Goal: Information Seeking & Learning: Find specific fact

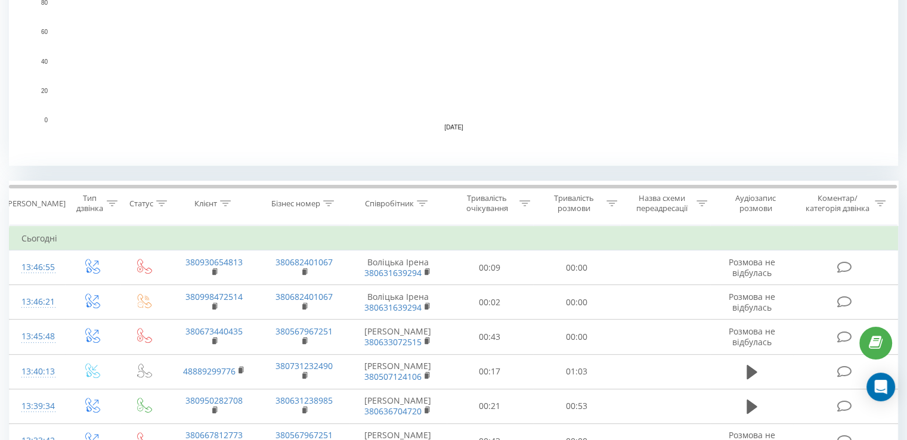
scroll to position [238, 0]
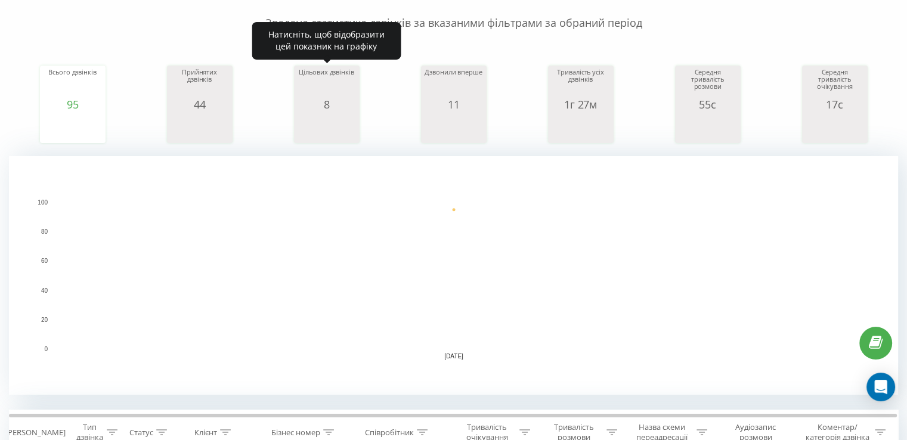
scroll to position [358, 0]
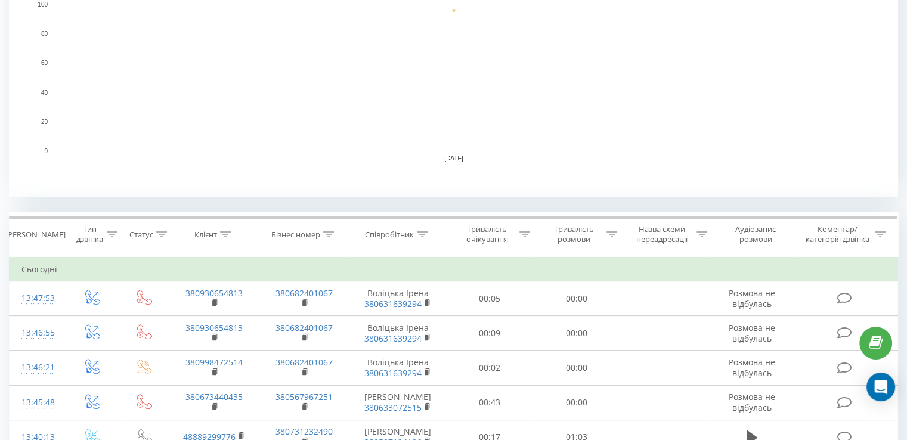
scroll to position [417, 0]
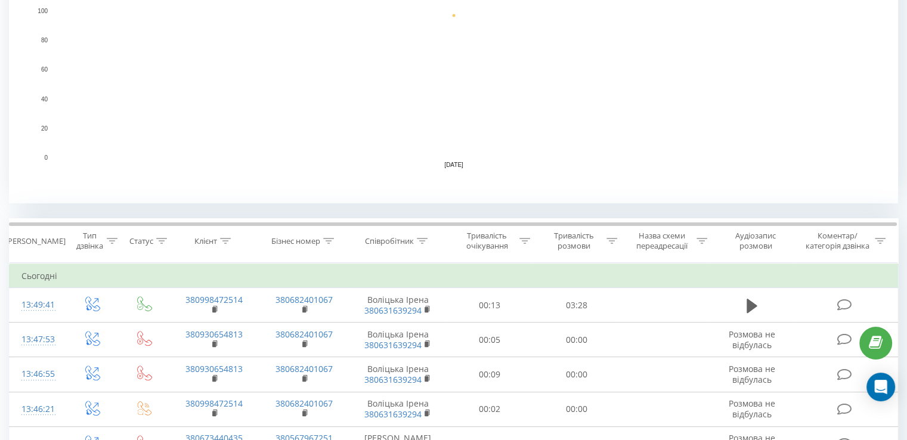
scroll to position [298, 0]
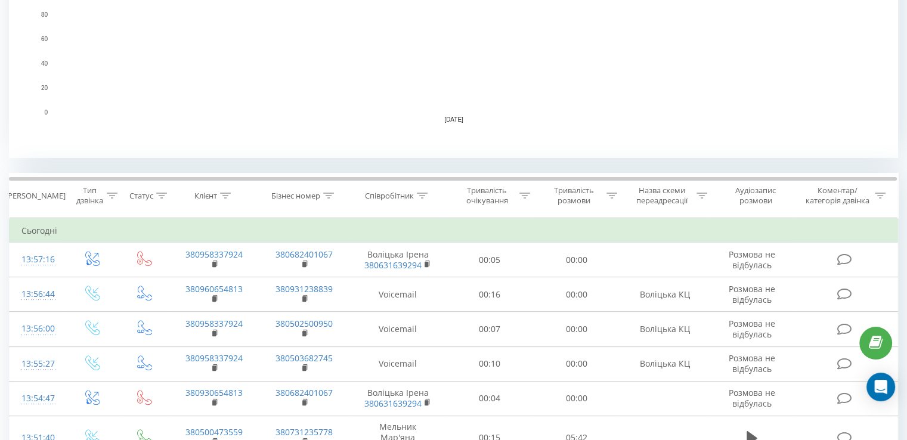
scroll to position [358, 0]
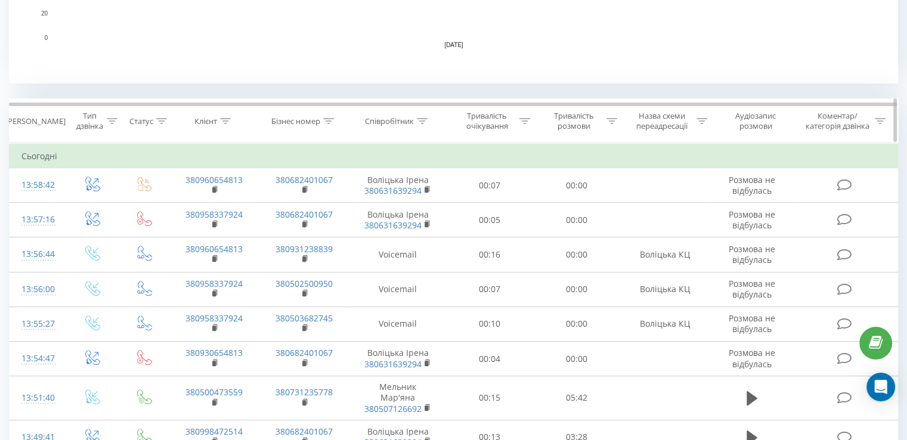
scroll to position [417, 0]
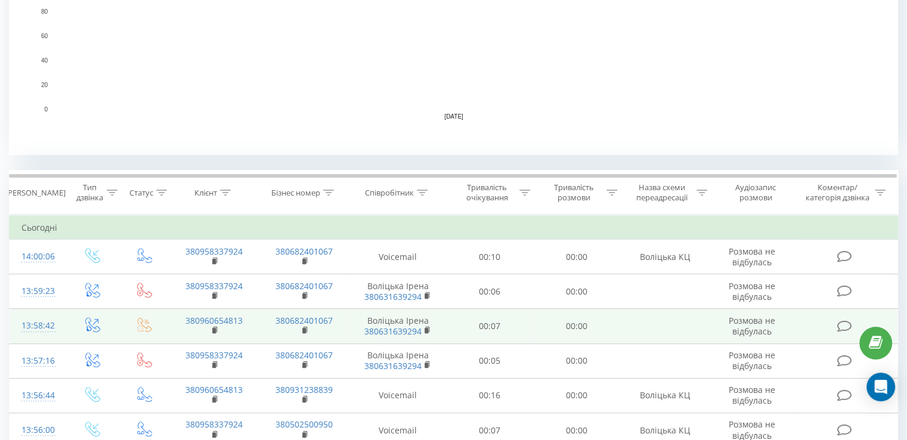
scroll to position [477, 0]
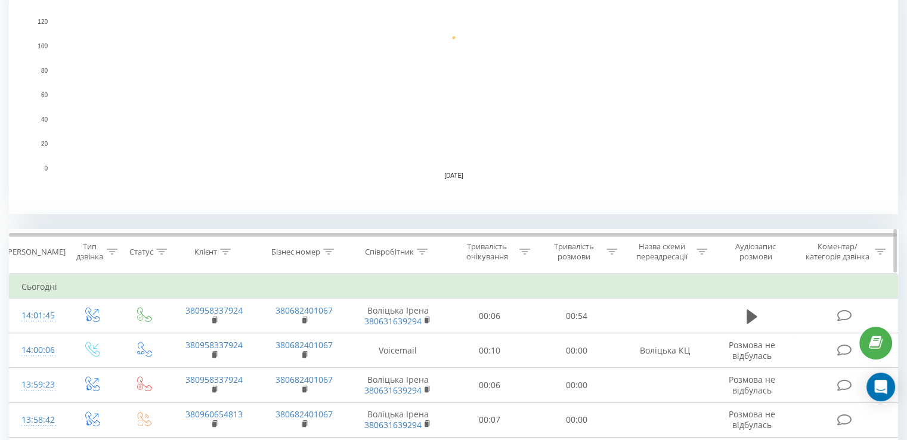
scroll to position [298, 0]
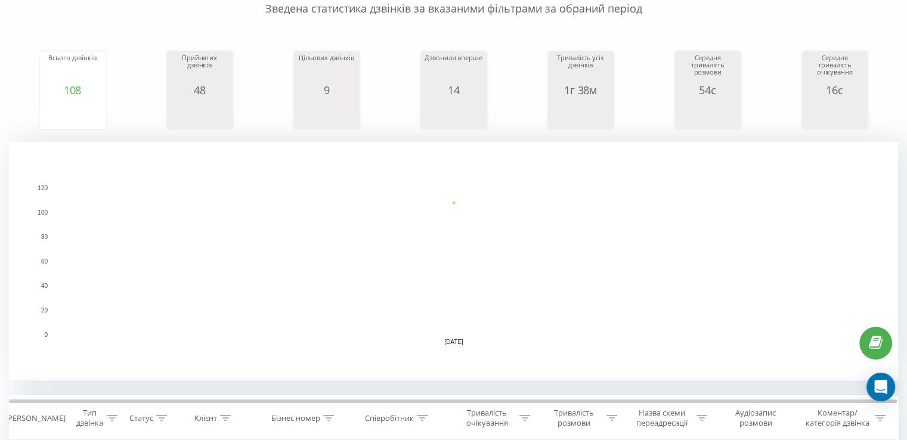
scroll to position [358, 0]
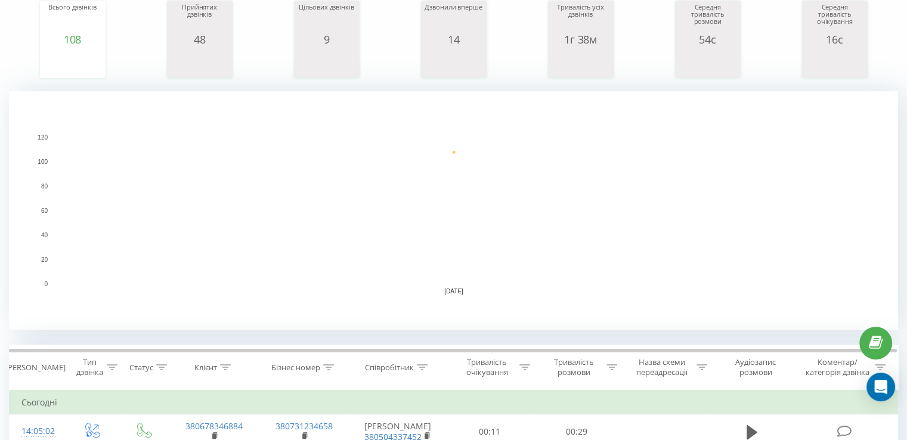
scroll to position [298, 0]
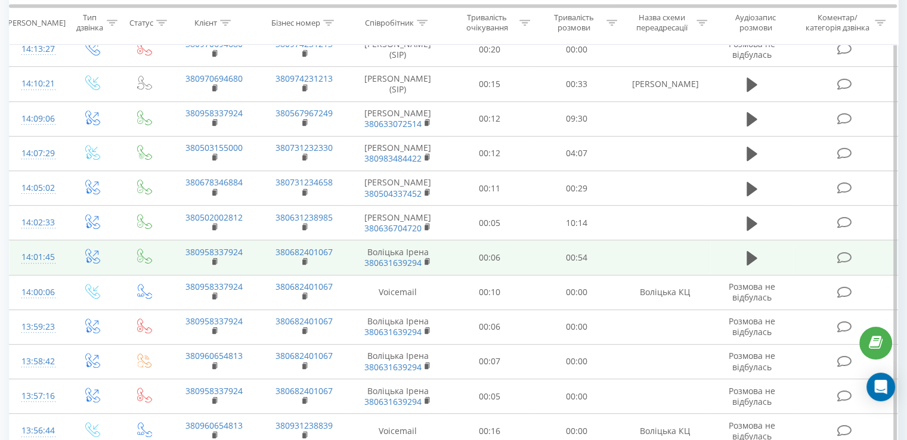
scroll to position [656, 0]
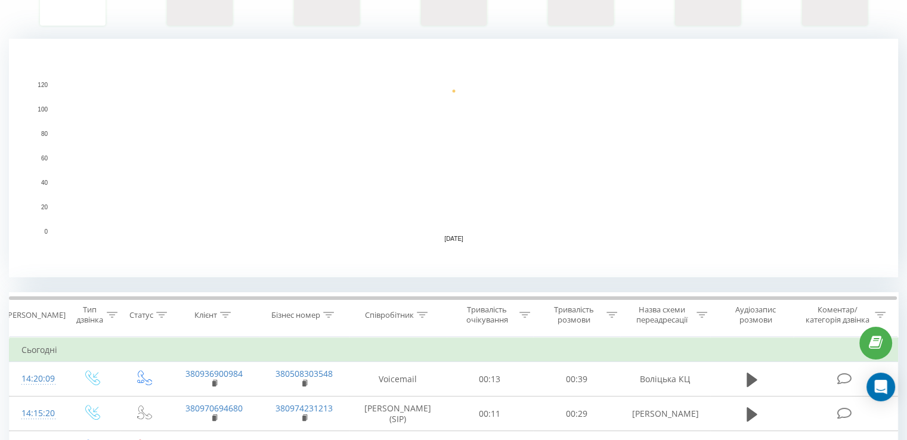
scroll to position [298, 0]
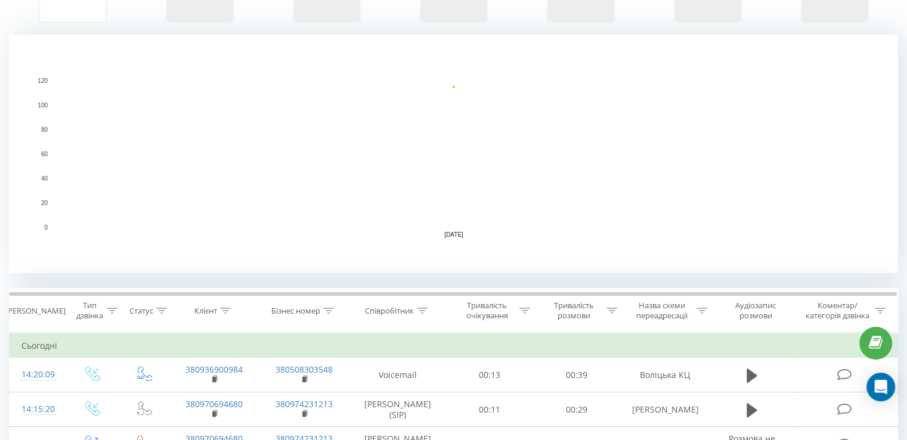
scroll to position [298, 0]
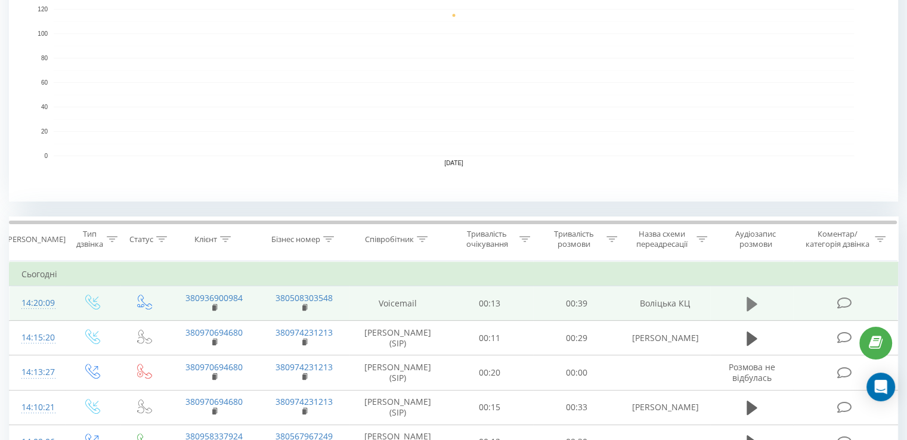
click at [746, 296] on icon at bounding box center [751, 303] width 11 height 14
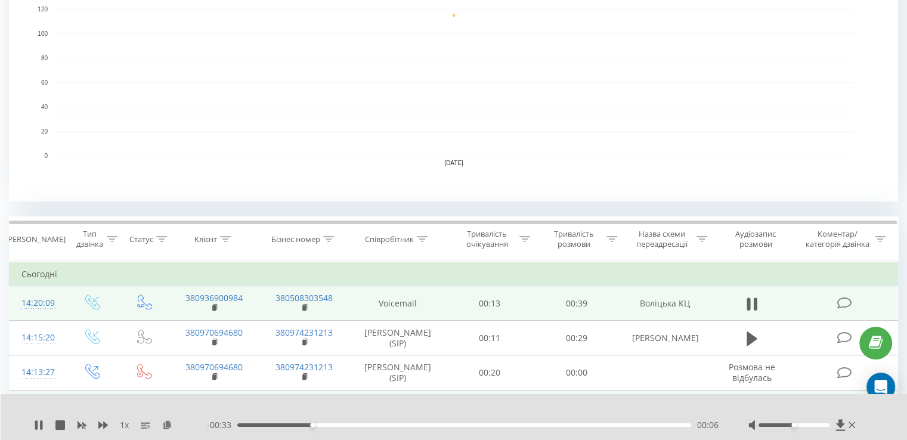
click at [854, 420] on icon at bounding box center [851, 425] width 7 height 10
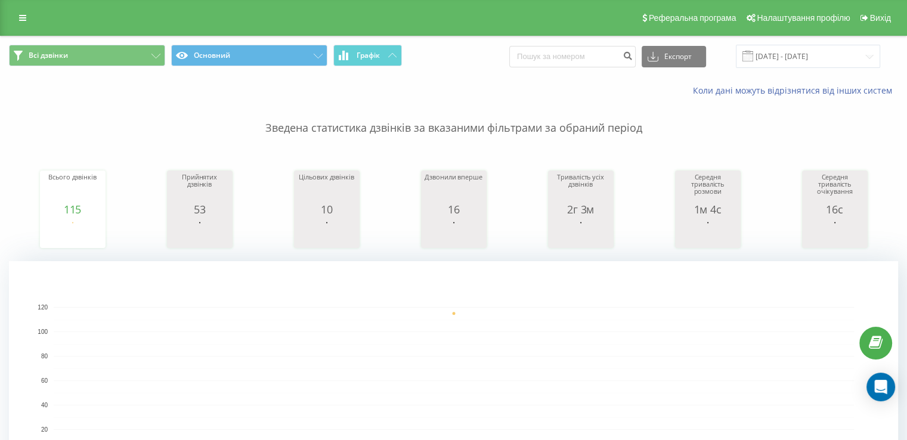
scroll to position [238, 0]
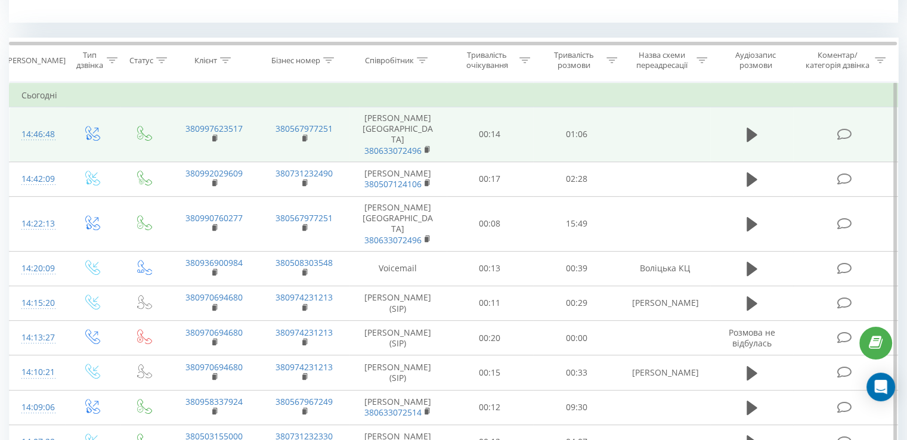
scroll to position [656, 0]
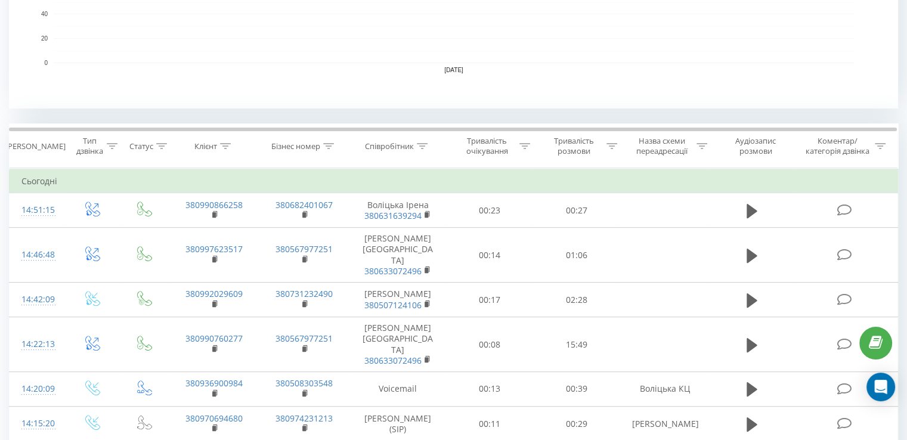
scroll to position [477, 0]
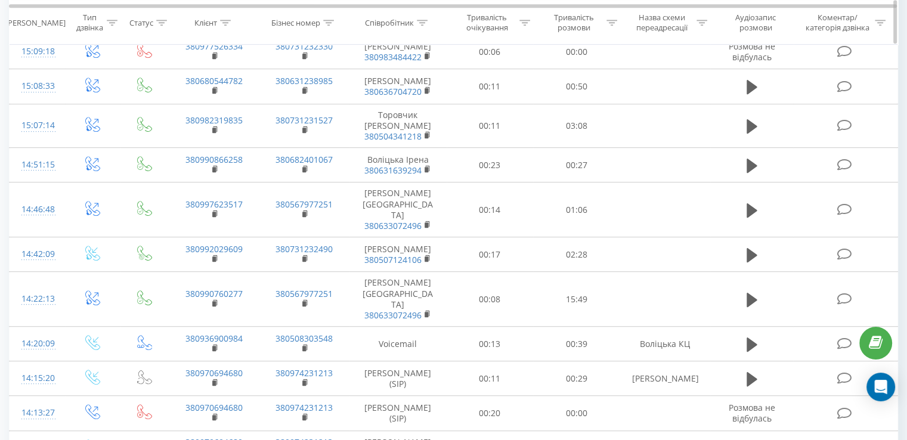
scroll to position [286, 0]
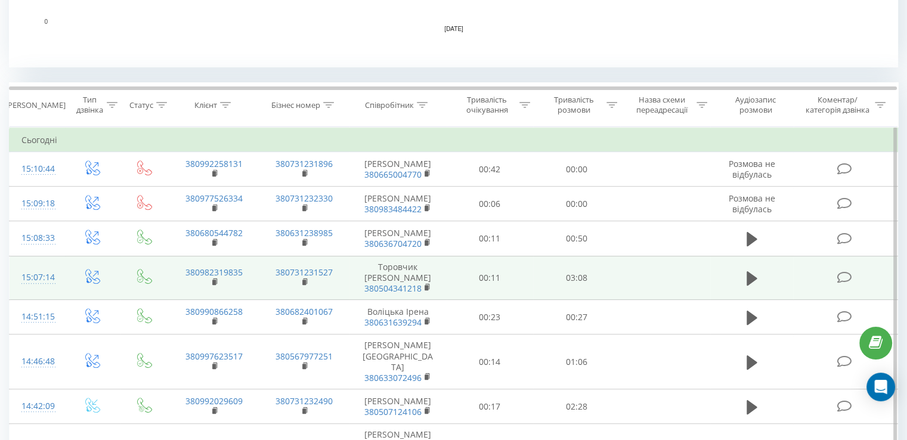
scroll to position [358, 0]
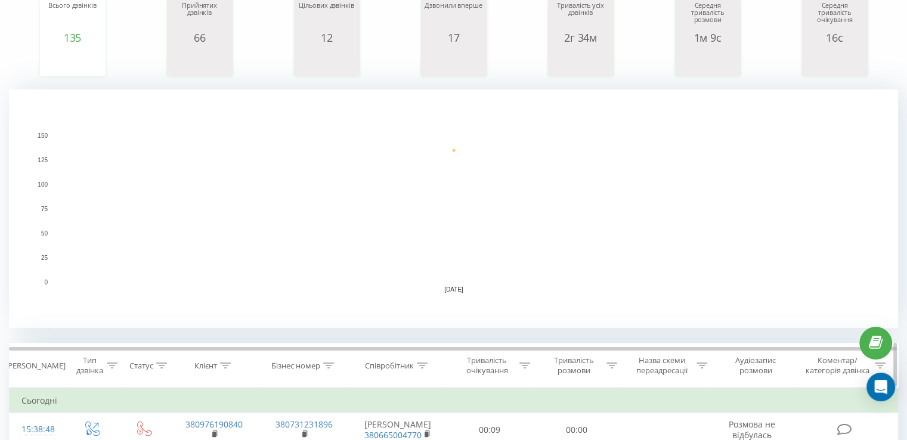
scroll to position [358, 0]
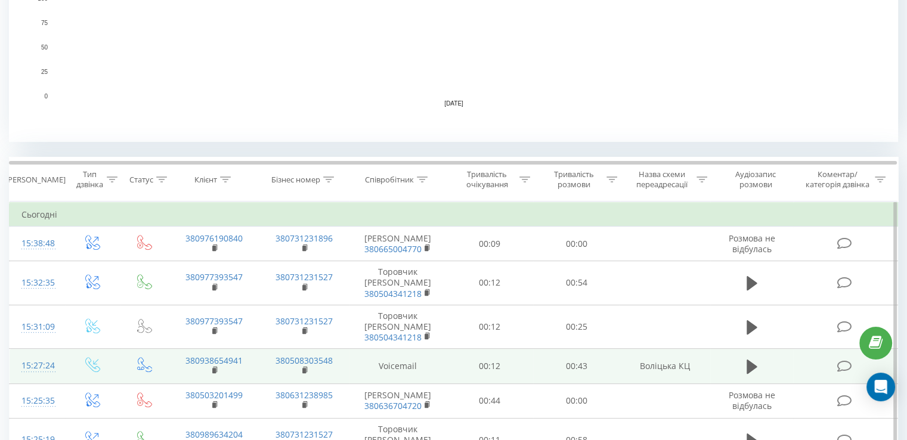
click at [756, 349] on td at bounding box center [751, 366] width 83 height 35
click at [755, 360] on icon at bounding box center [751, 367] width 11 height 14
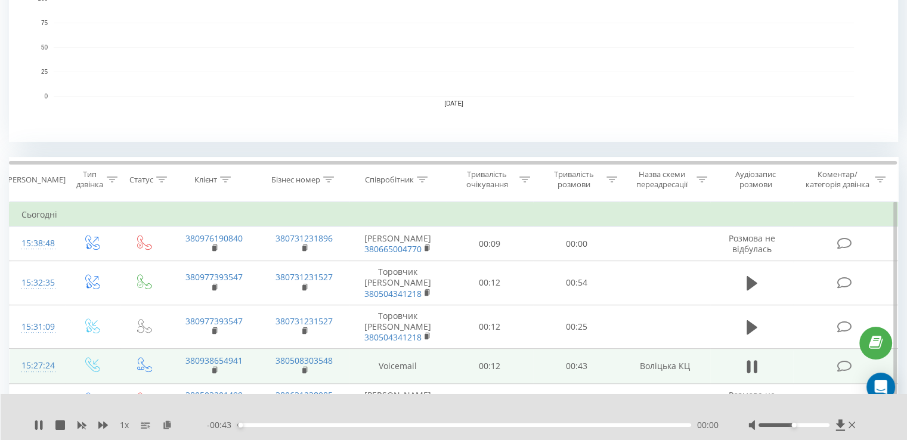
click at [755, 360] on icon at bounding box center [755, 366] width 4 height 13
click at [807, 428] on div at bounding box center [803, 425] width 110 height 12
click at [807, 423] on div at bounding box center [793, 425] width 71 height 4
click at [260, 423] on div "00:02" at bounding box center [464, 425] width 454 height 4
click at [236, 423] on span "- 00:41" at bounding box center [222, 425] width 30 height 12
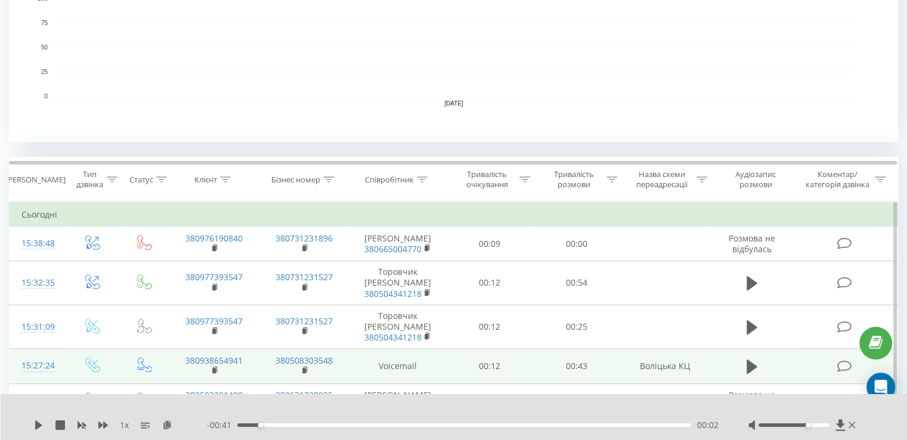
click at [238, 423] on div "00:02" at bounding box center [464, 425] width 454 height 4
click at [39, 425] on icon at bounding box center [38, 425] width 7 height 10
click at [852, 424] on icon at bounding box center [851, 425] width 7 height 7
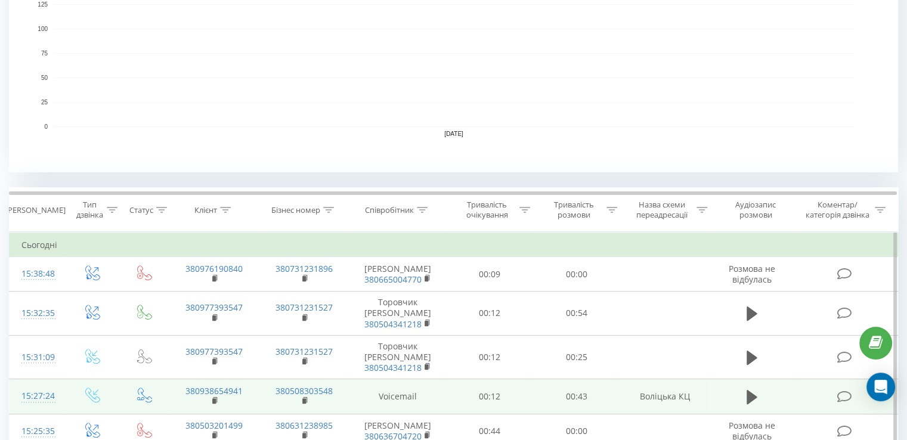
scroll to position [179, 0]
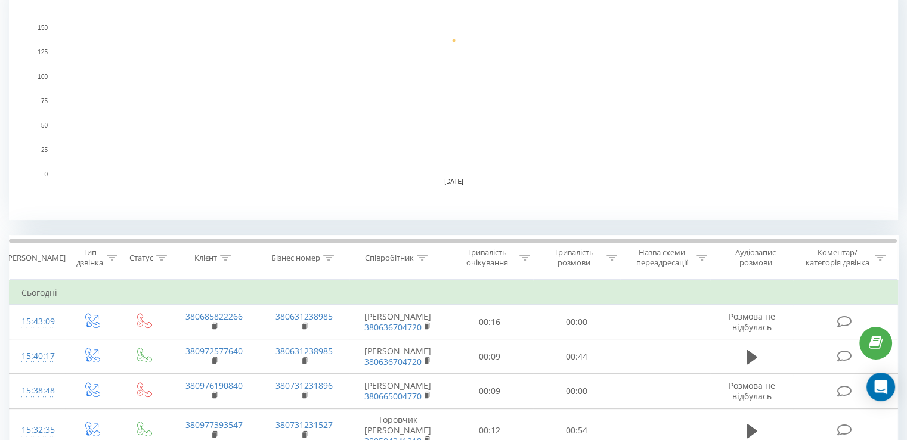
scroll to position [298, 0]
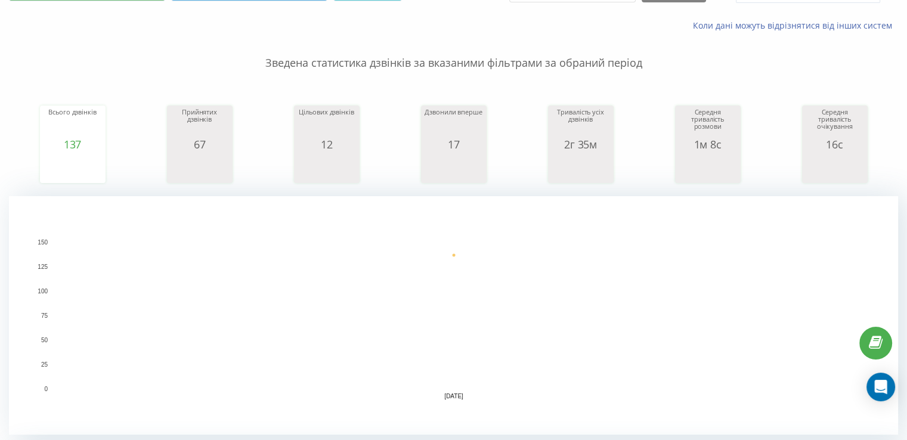
scroll to position [298, 0]
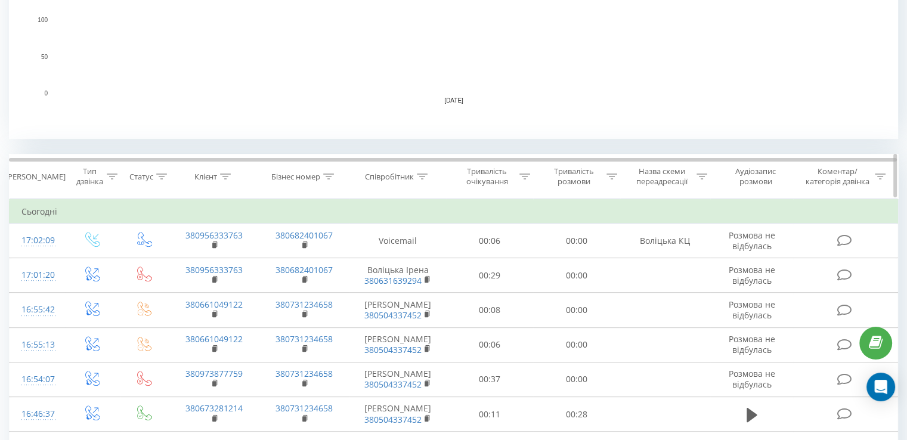
scroll to position [358, 0]
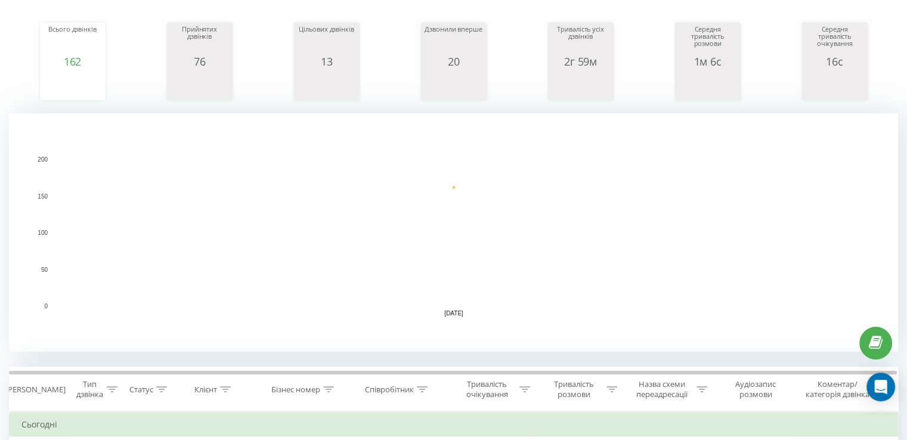
scroll to position [238, 0]
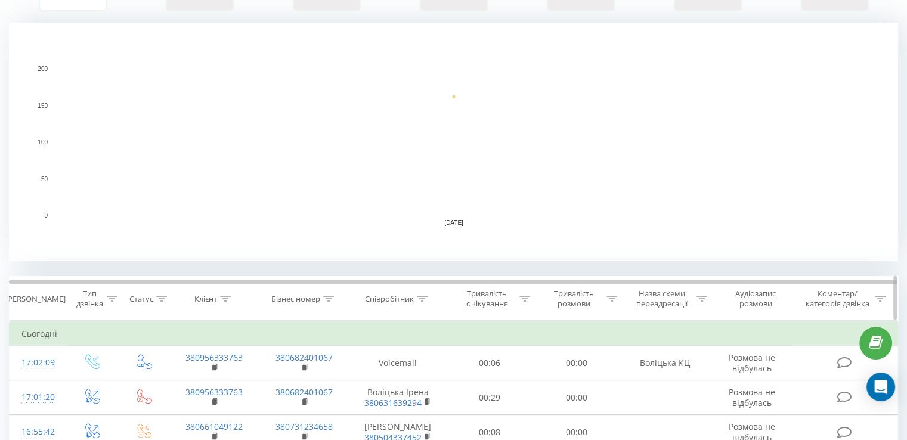
click at [423, 301] on div at bounding box center [422, 299] width 11 height 10
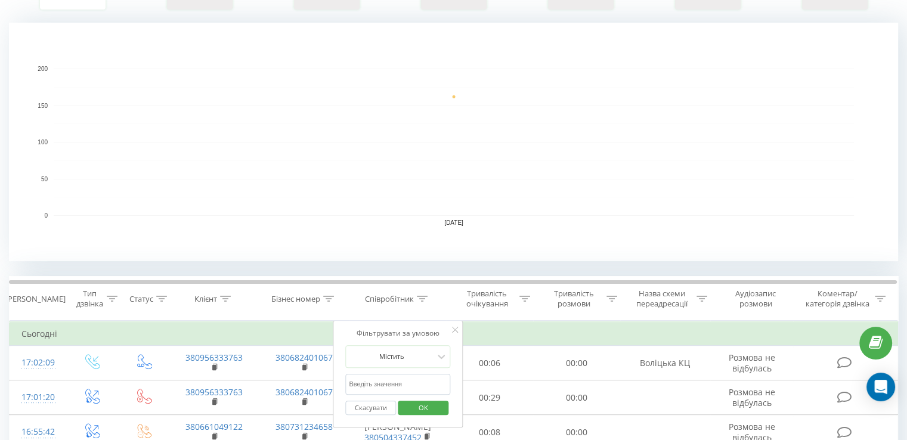
click at [388, 391] on input "text" at bounding box center [397, 384] width 105 height 21
type input "воліцька"
click at [430, 407] on span "OK" at bounding box center [423, 407] width 33 height 18
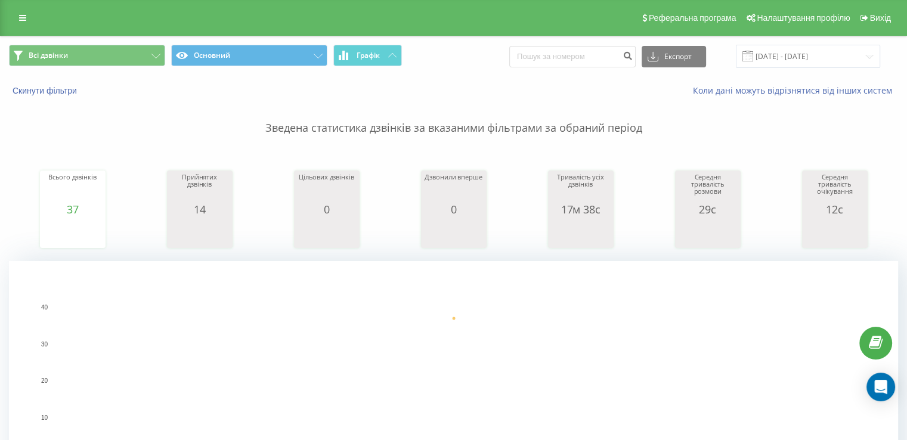
scroll to position [417, 0]
